Goal: Information Seeking & Learning: Learn about a topic

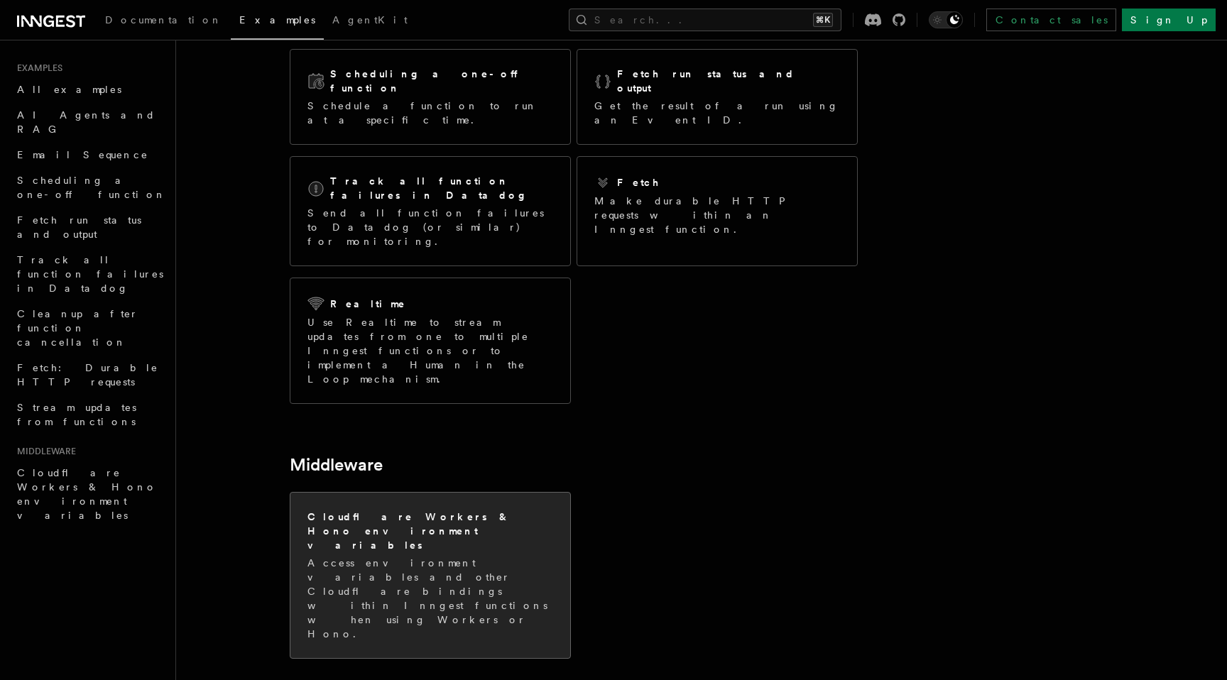
click at [417, 493] on div "Cloudflare Workers & Hono environment variables Access environment variables an…" at bounding box center [430, 575] width 280 height 165
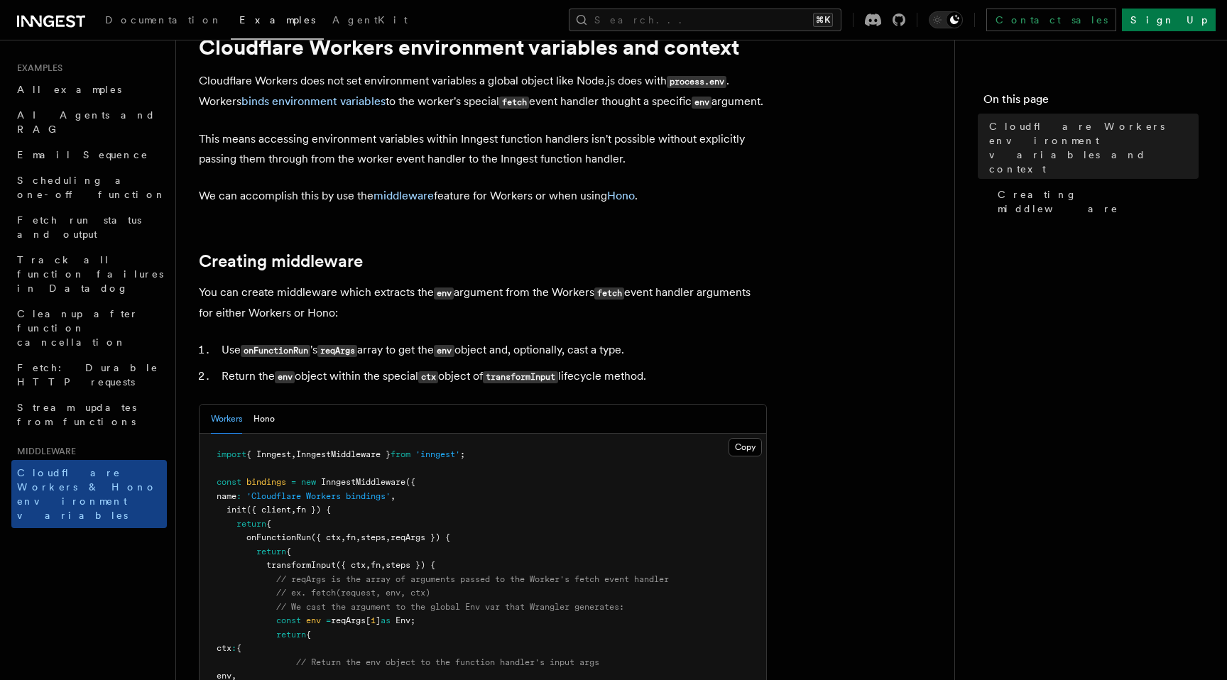
scroll to position [54, 0]
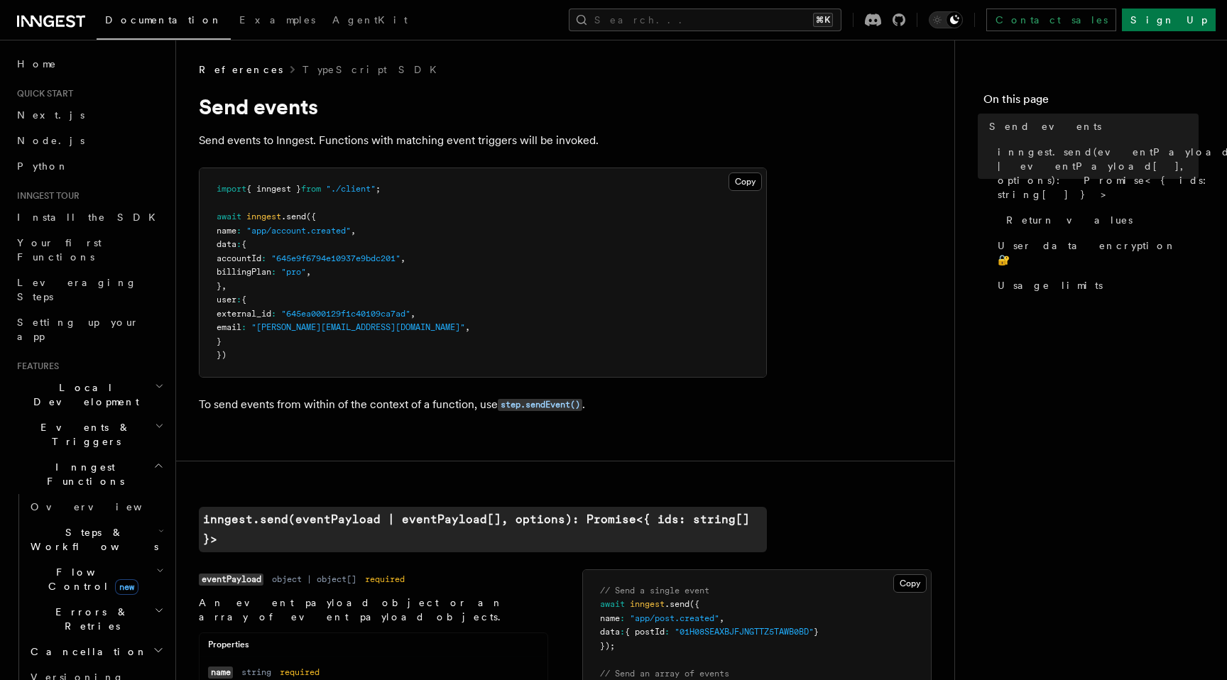
click at [39, 17] on icon at bounding box center [31, 21] width 21 height 11
